Goal: Transaction & Acquisition: Subscribe to service/newsletter

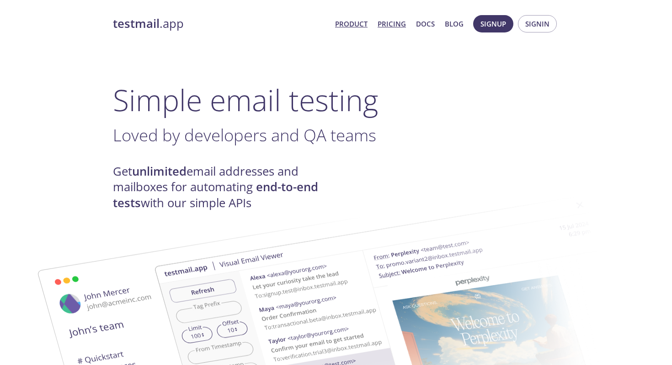
click at [393, 21] on link "Pricing" at bounding box center [392, 24] width 28 height 12
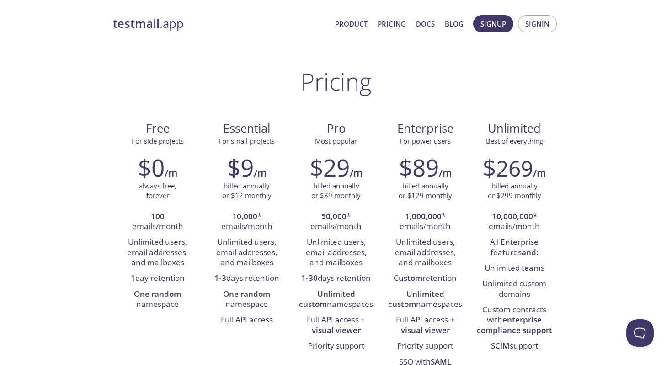
click at [425, 24] on link "Docs" at bounding box center [425, 24] width 19 height 12
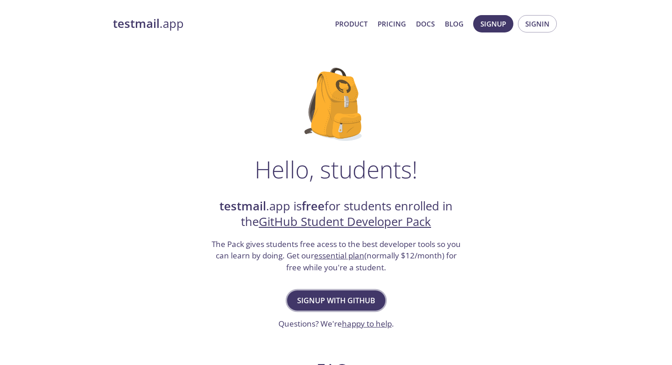
click at [337, 296] on span "Signup with GitHub" at bounding box center [336, 300] width 78 height 13
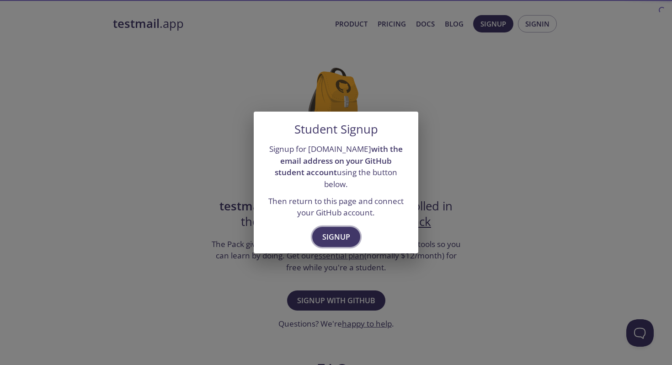
click at [345, 231] on span "Signup" at bounding box center [336, 236] width 28 height 13
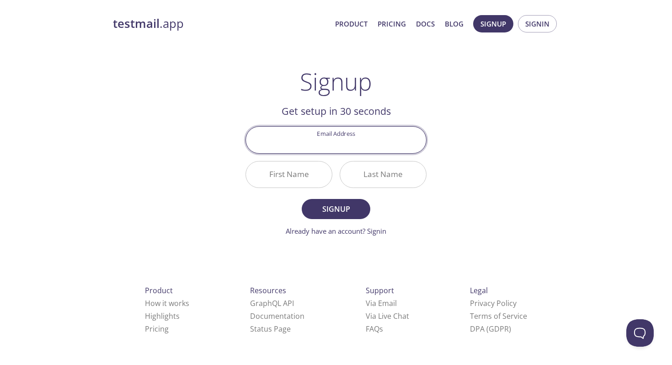
click at [351, 134] on input "Email Address" at bounding box center [336, 140] width 180 height 26
